Goal: Transaction & Acquisition: Purchase product/service

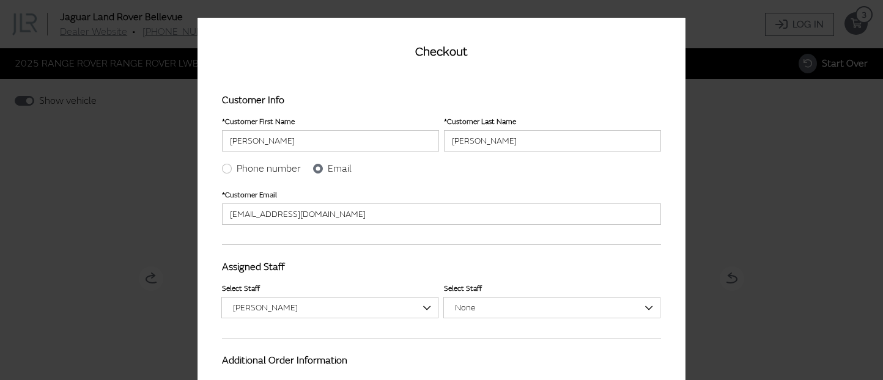
select select "1449514"
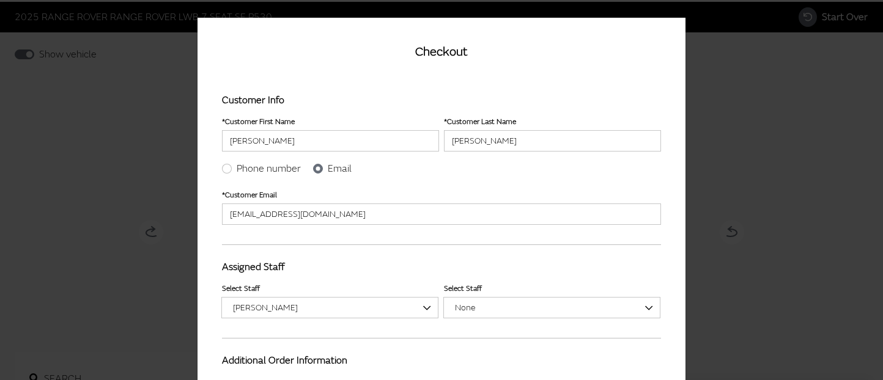
scroll to position [201, 0]
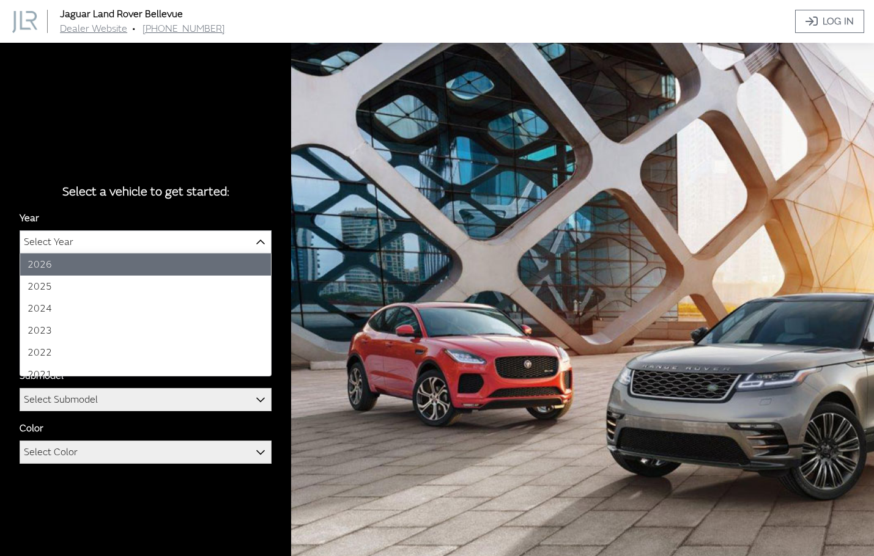
click at [90, 242] on span "Select Year" at bounding box center [145, 242] width 251 height 22
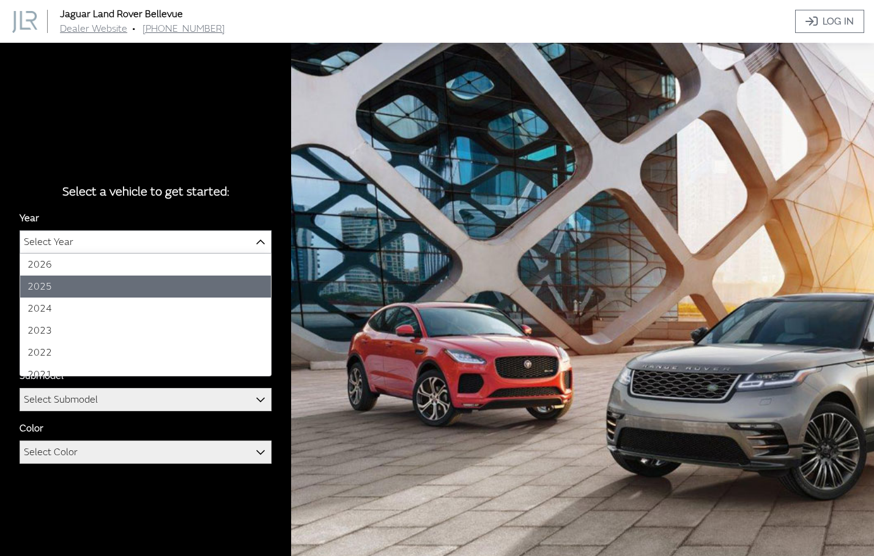
select select "43"
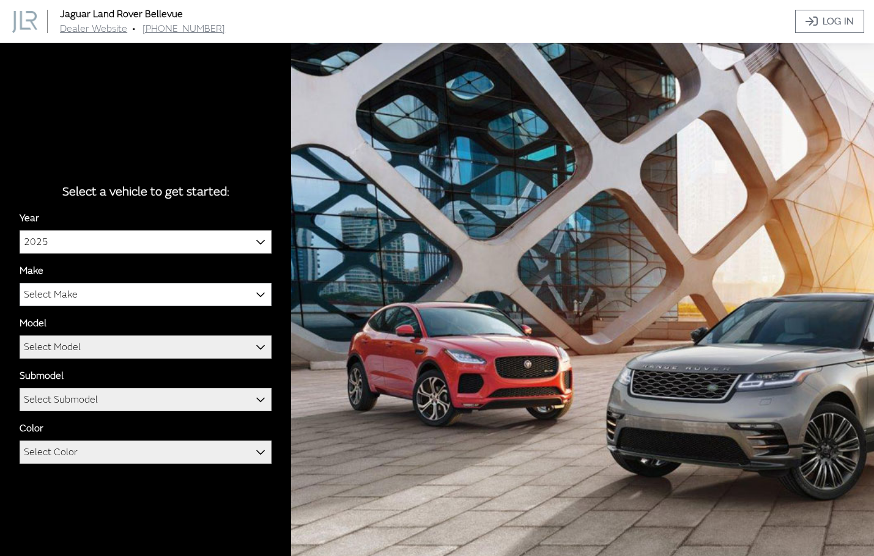
click at [78, 295] on span "Select Make" at bounding box center [145, 295] width 251 height 22
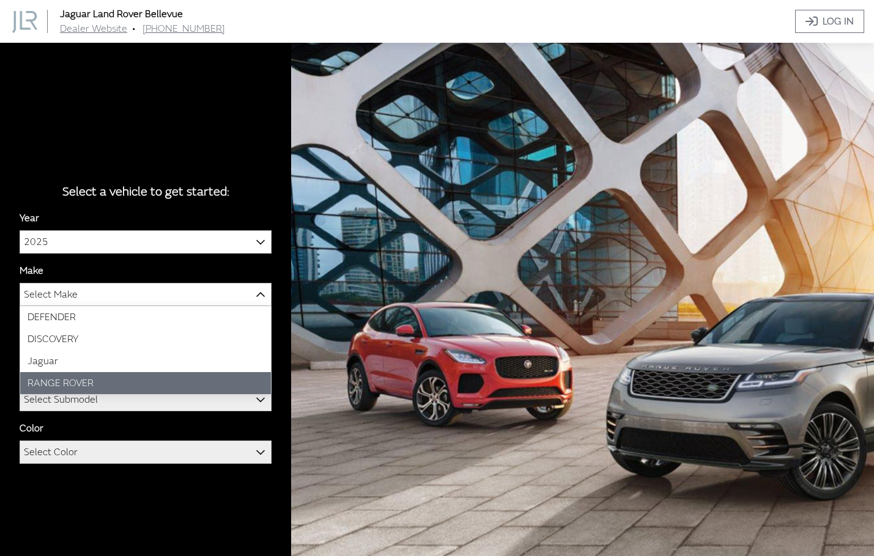
select select "66"
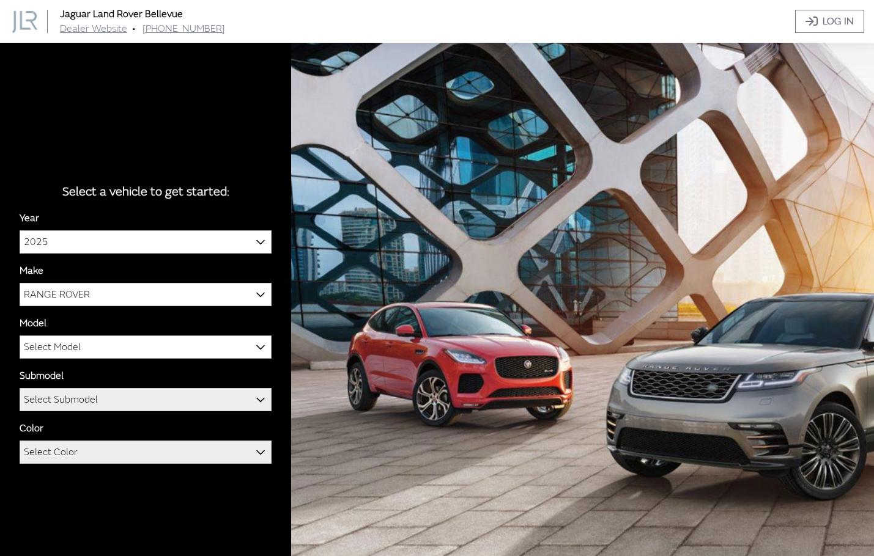
click at [76, 346] on span "Select Model" at bounding box center [52, 347] width 57 height 22
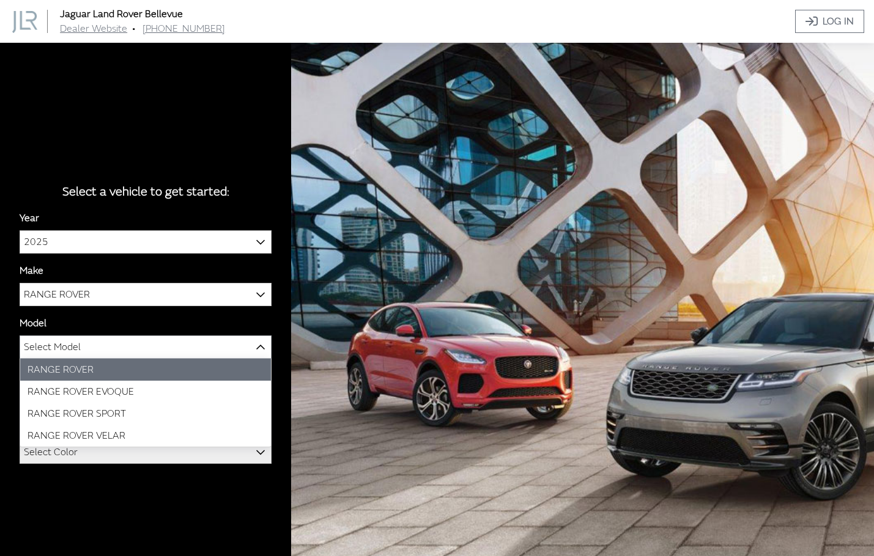
select select "1348"
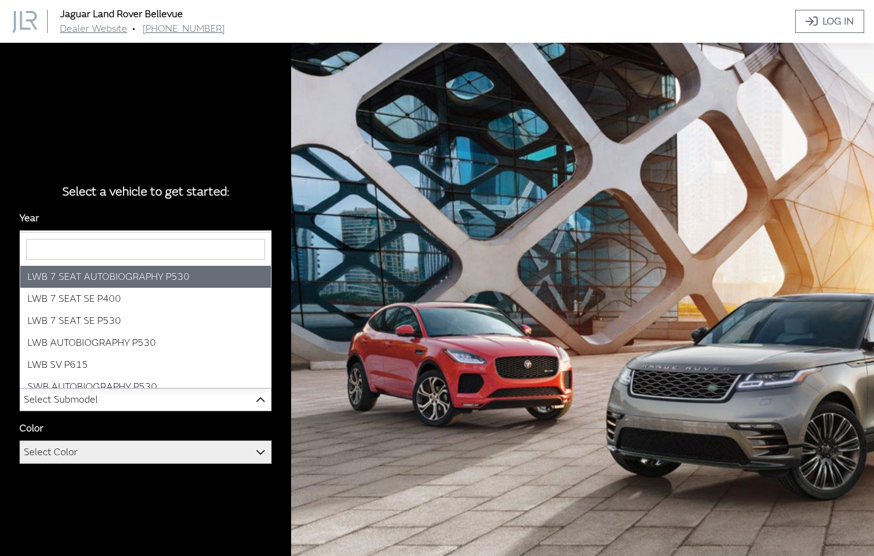
click at [73, 400] on span "Select Submodel" at bounding box center [61, 400] width 74 height 22
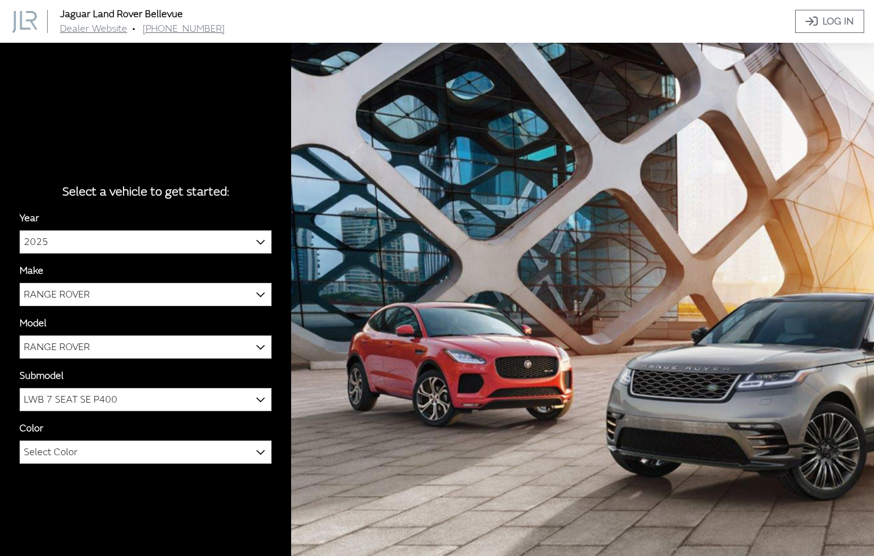
click at [97, 399] on span "LWB 7 SEAT SE P400" at bounding box center [145, 400] width 251 height 22
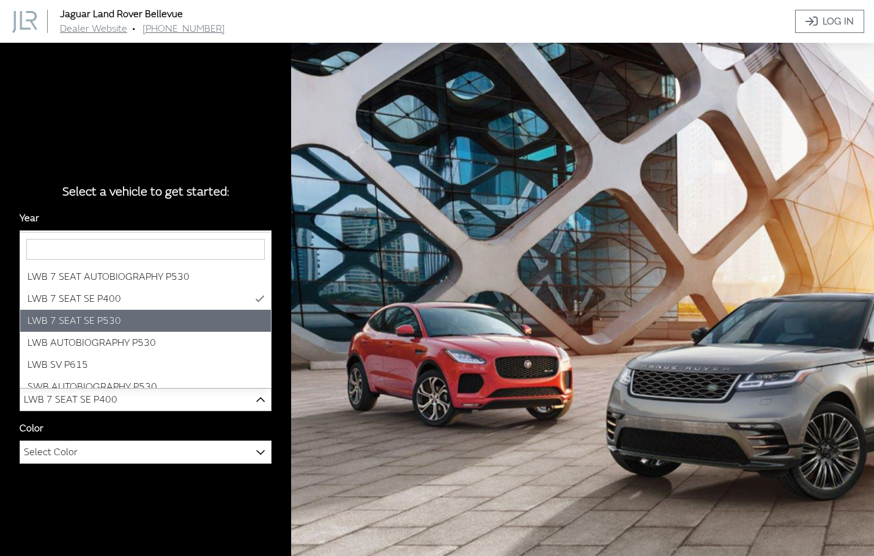
select select "3885"
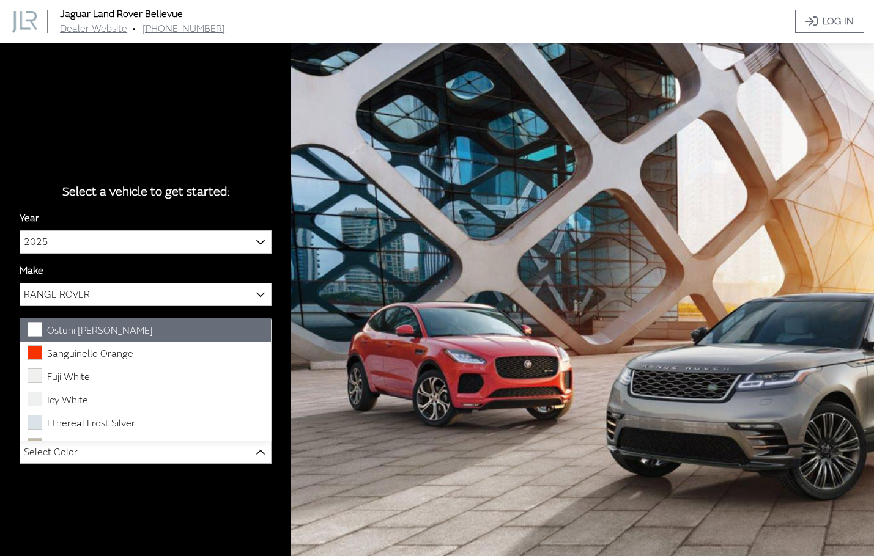
click at [72, 453] on span "Select Color" at bounding box center [51, 452] width 54 height 22
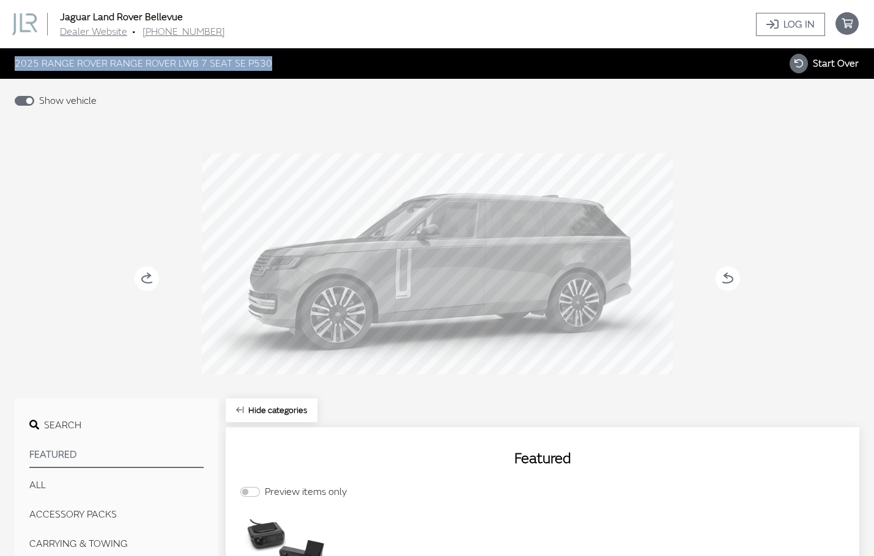
drag, startPoint x: 267, startPoint y: 66, endPoint x: 17, endPoint y: 77, distance: 250.3
click at [17, 77] on div "2025 RANGE ROVER RANGE ROVER LWB 7 SEAT SE P530 Start Over" at bounding box center [437, 63] width 874 height 31
copy span "2025 RANGE ROVER RANGE ROVER LWB 7 SEAT SE P530"
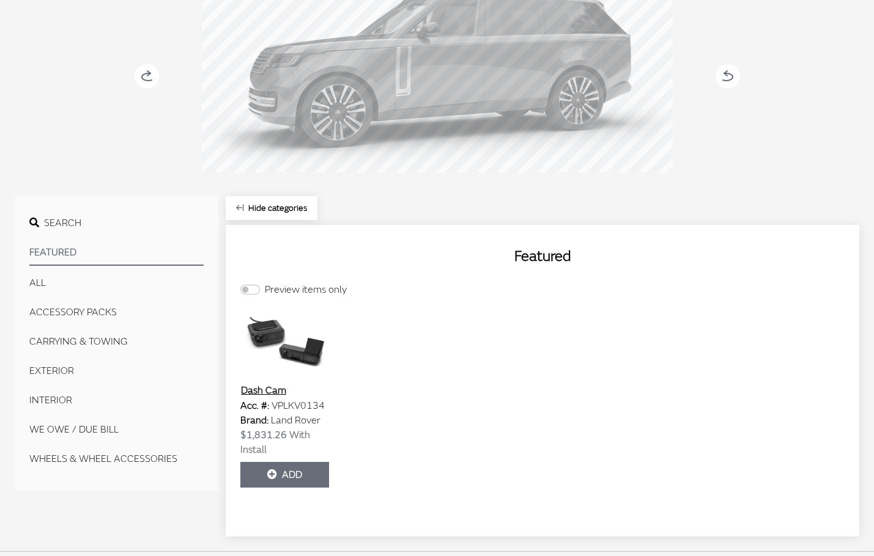
scroll to position [203, 0]
click at [58, 368] on button "EXTERIOR" at bounding box center [116, 370] width 174 height 24
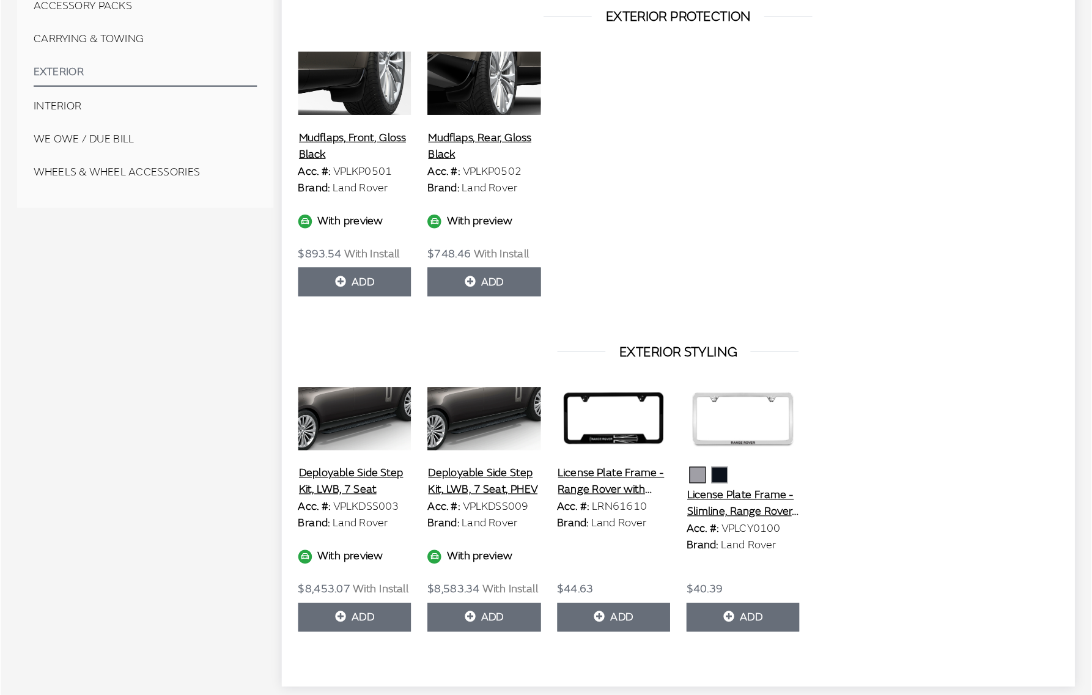
scroll to position [460, 0]
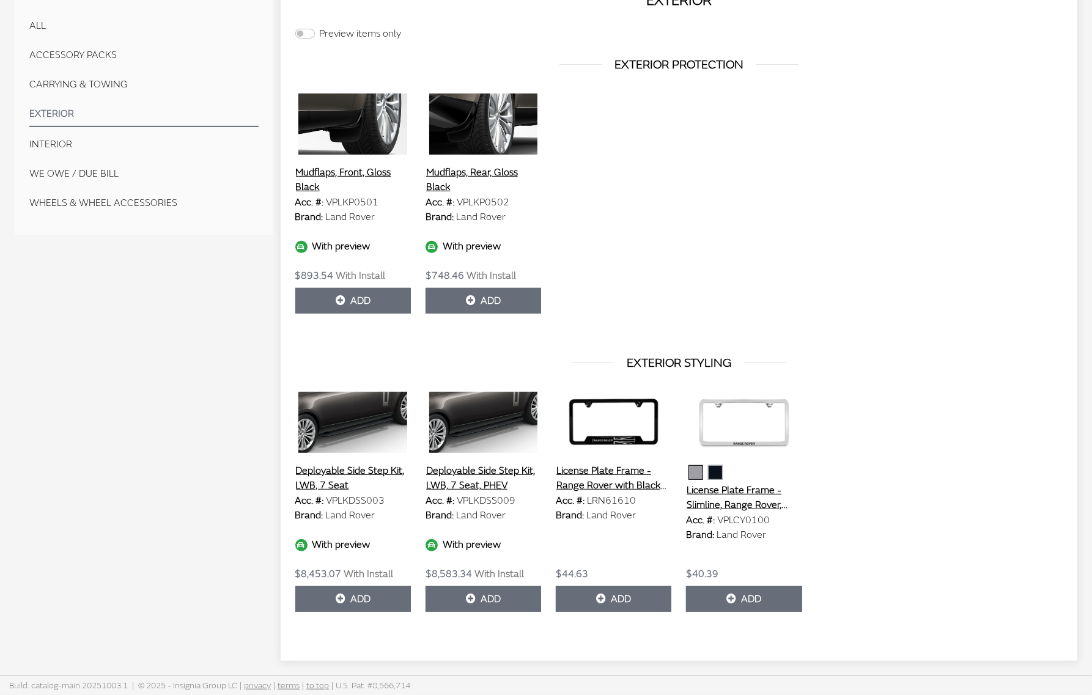
click at [549, 53] on div "EXTERIOR Search Preview items only EXTERIOR PROTECTION Mudflaps, Front, Gloss B…" at bounding box center [679, 315] width 797 height 692
click at [398, 556] on div "Deployable Side Step Kit, LWB, 7 Seat Acc. #: VPLKDSS003 Brand: Land Rover With…" at bounding box center [679, 519] width 783 height 254
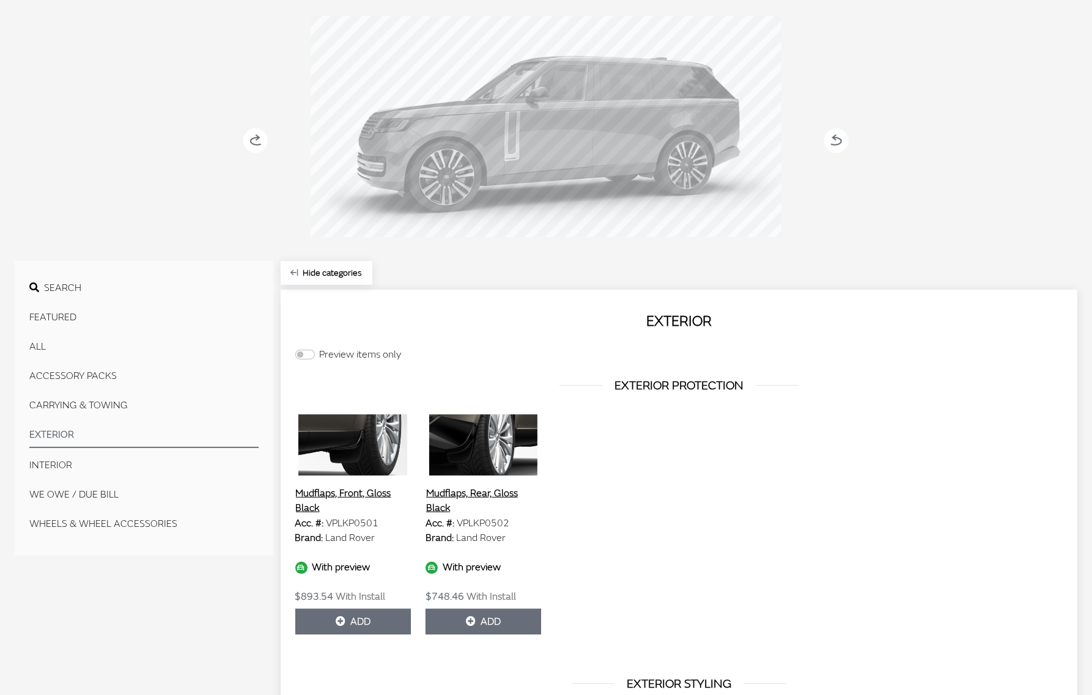
scroll to position [127, 0]
